Goal: Use online tool/utility: Utilize a website feature to perform a specific function

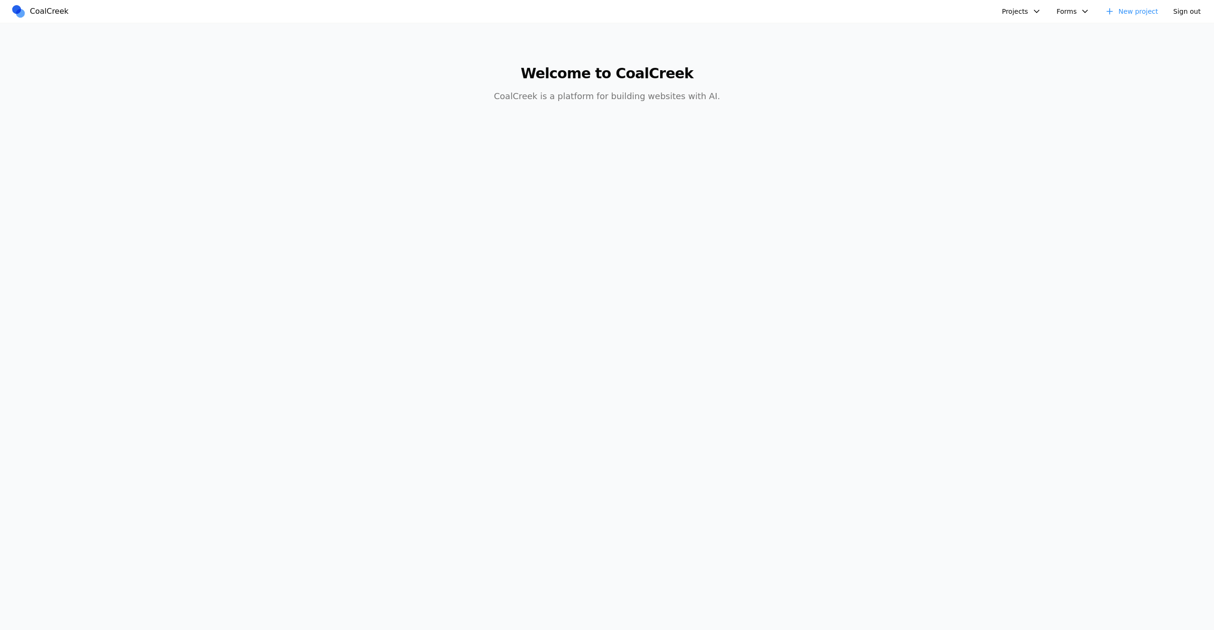
click at [1014, 13] on button "Projects" at bounding box center [1021, 11] width 51 height 15
click at [1036, 50] on link "test new" at bounding box center [1047, 49] width 88 height 16
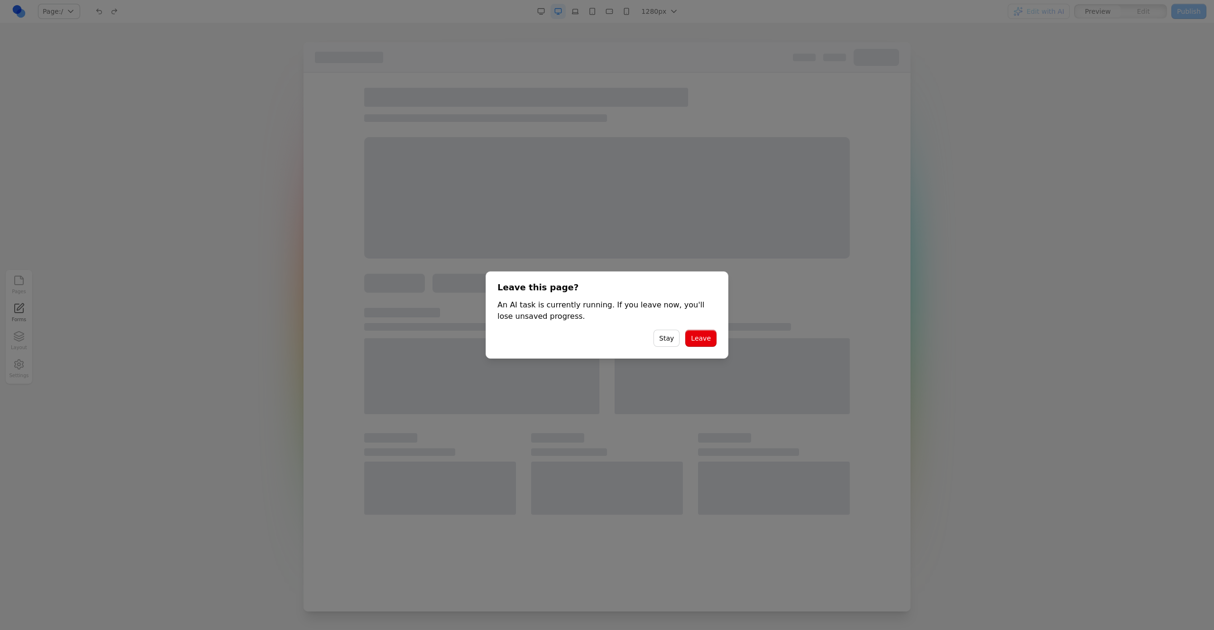
click at [713, 333] on button "Leave" at bounding box center [700, 338] width 31 height 17
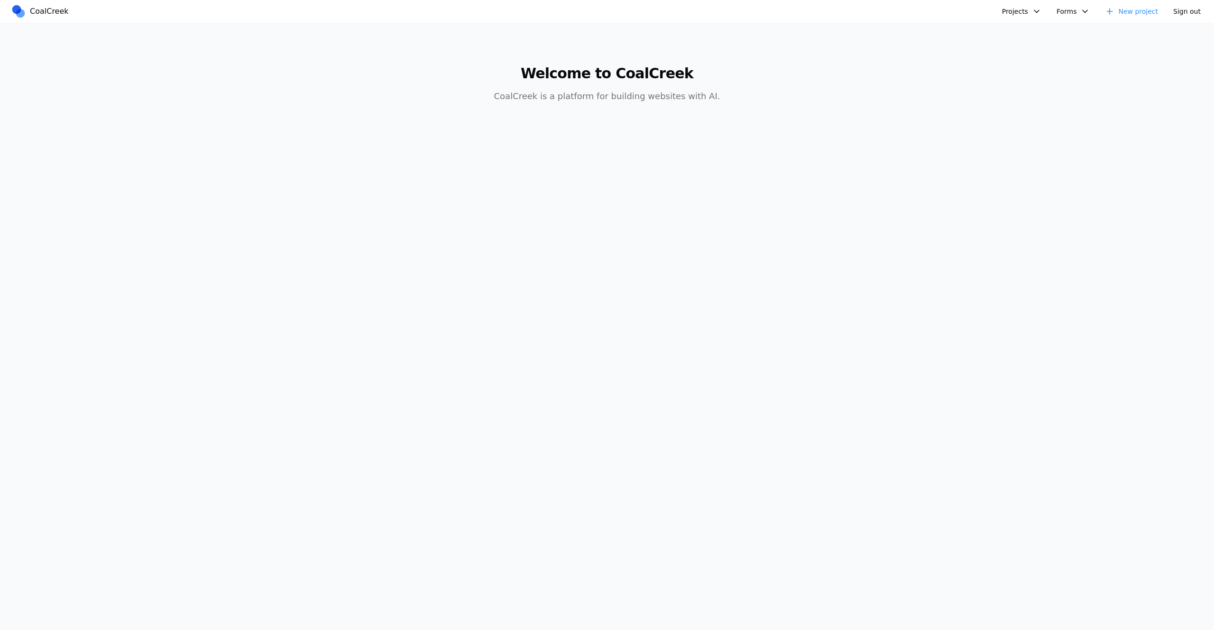
click at [1027, 5] on button "Projects" at bounding box center [1021, 11] width 51 height 15
click at [1027, 15] on button "Projects" at bounding box center [1021, 11] width 51 height 15
click at [1031, 33] on link "test123" at bounding box center [1047, 33] width 88 height 16
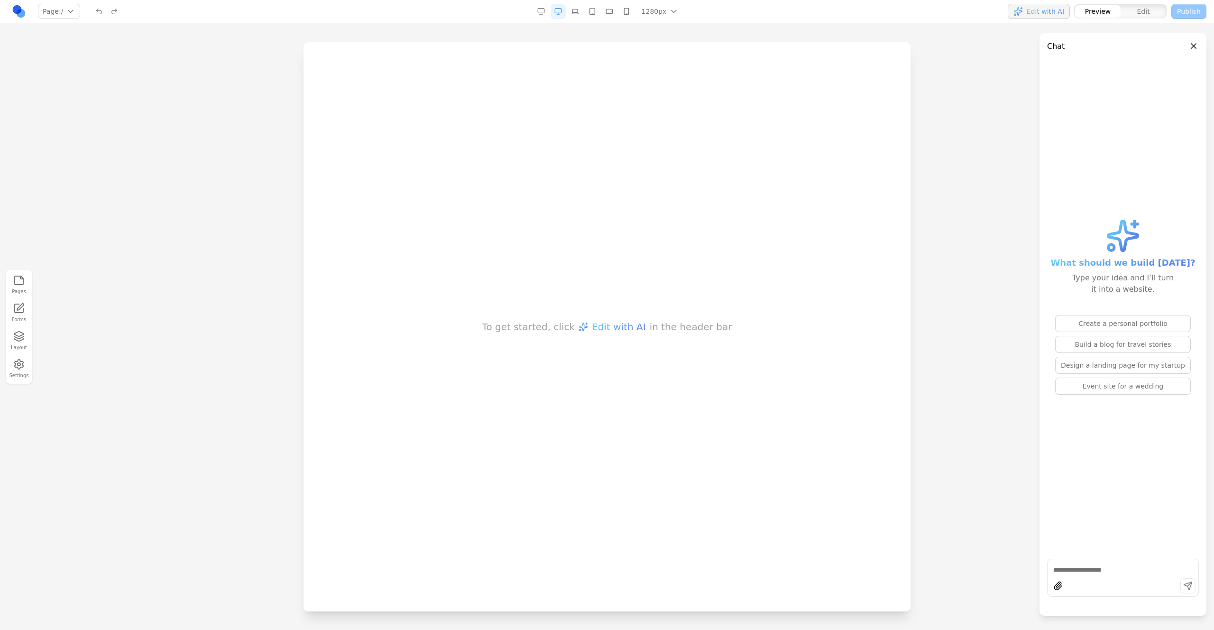
click at [1091, 342] on button "Build a blog for travel stories" at bounding box center [1123, 344] width 136 height 17
type textarea "**********"
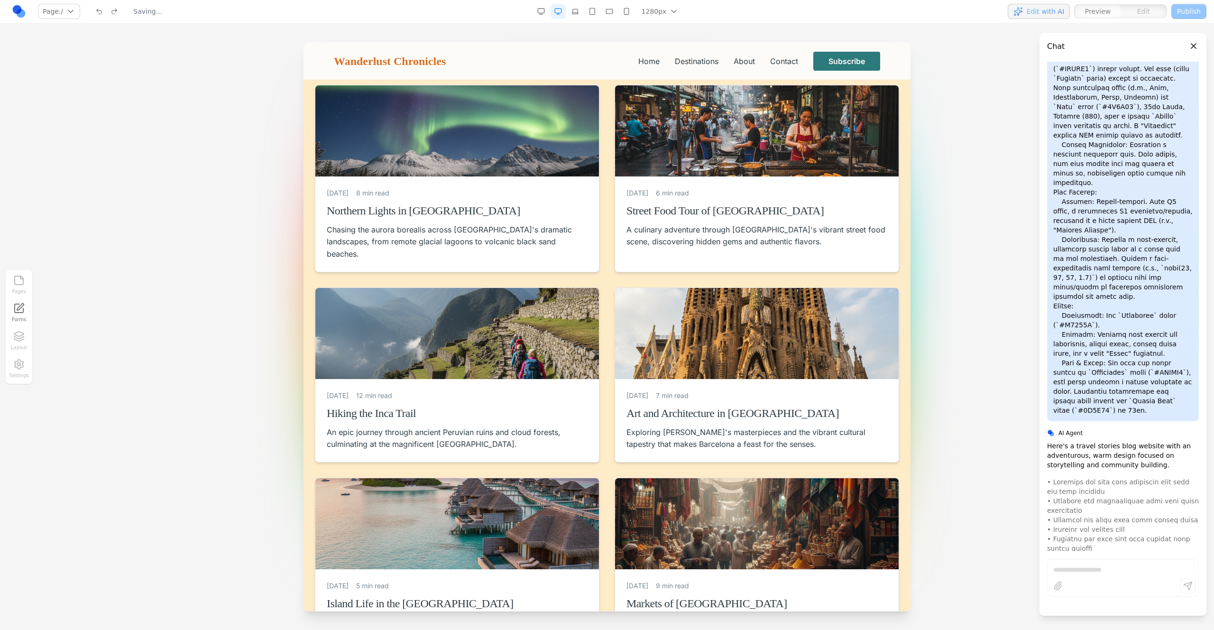
scroll to position [1520, 0]
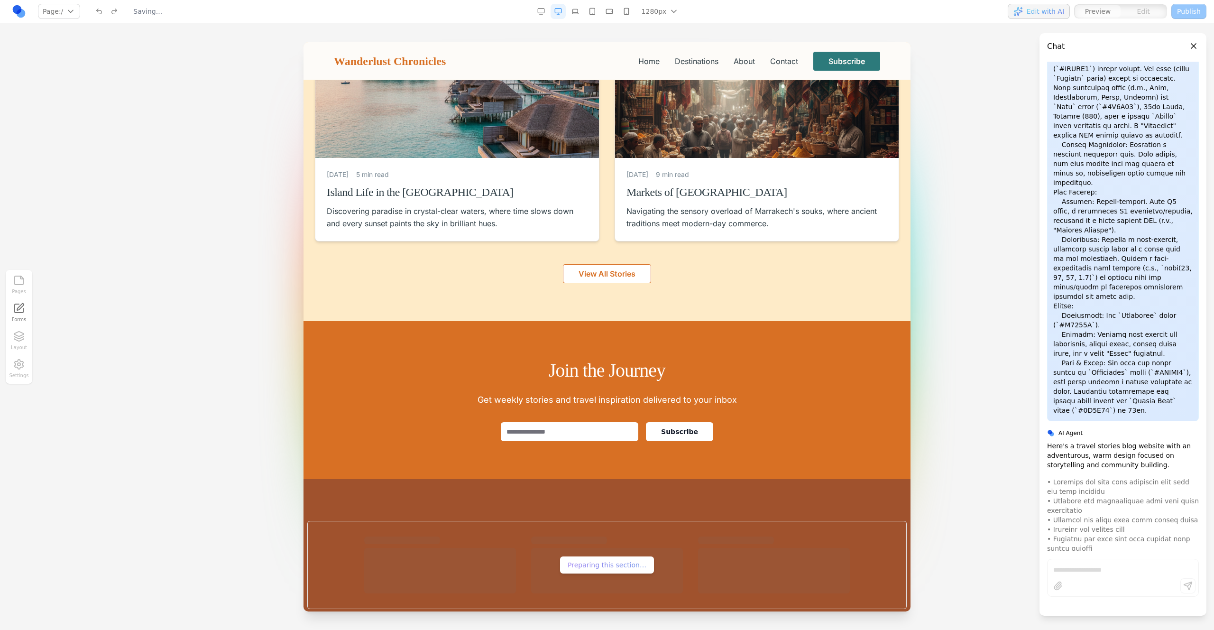
click at [926, 376] on div at bounding box center [607, 335] width 1214 height 587
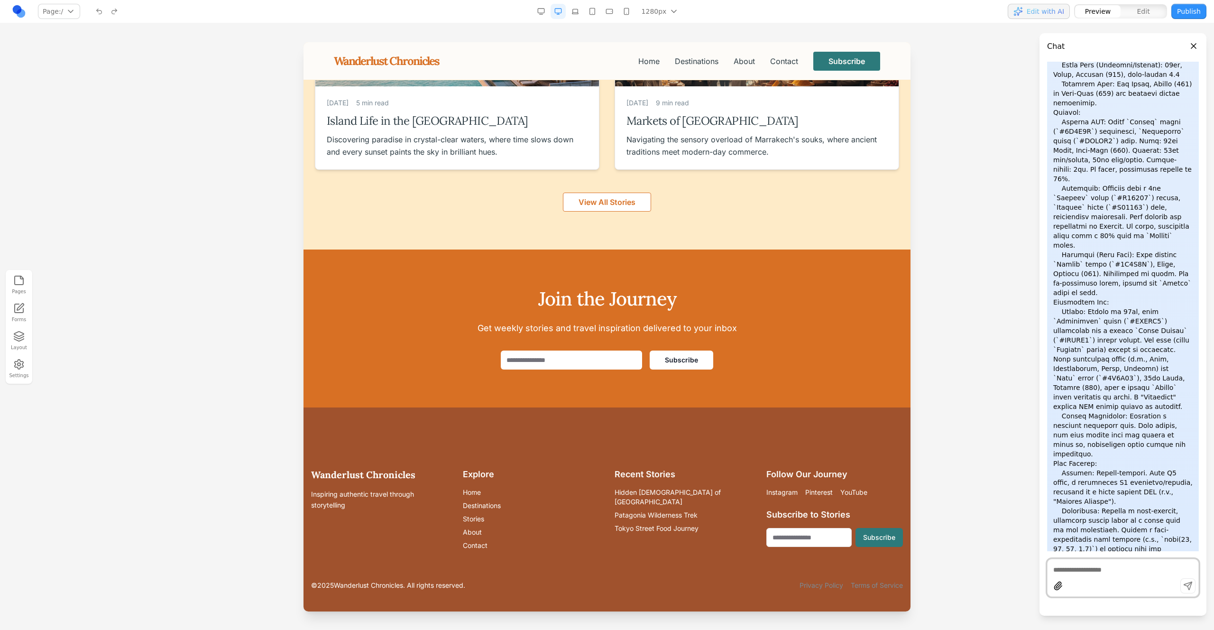
scroll to position [1553, 0]
